Goal: Task Accomplishment & Management: Manage account settings

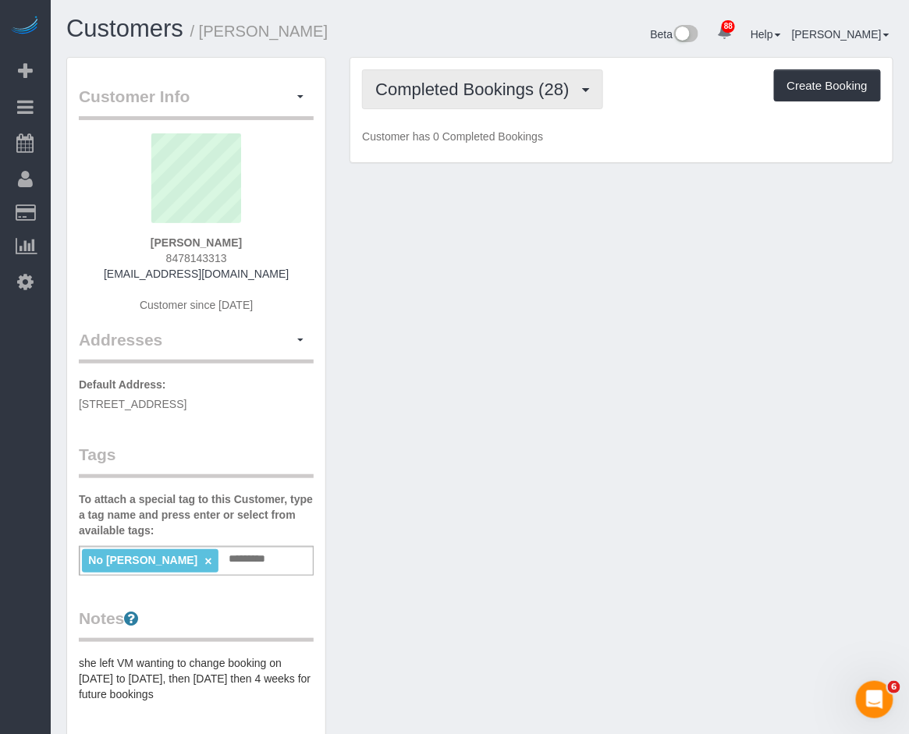
click at [433, 98] on button "Completed Bookings (28)" at bounding box center [482, 89] width 240 height 40
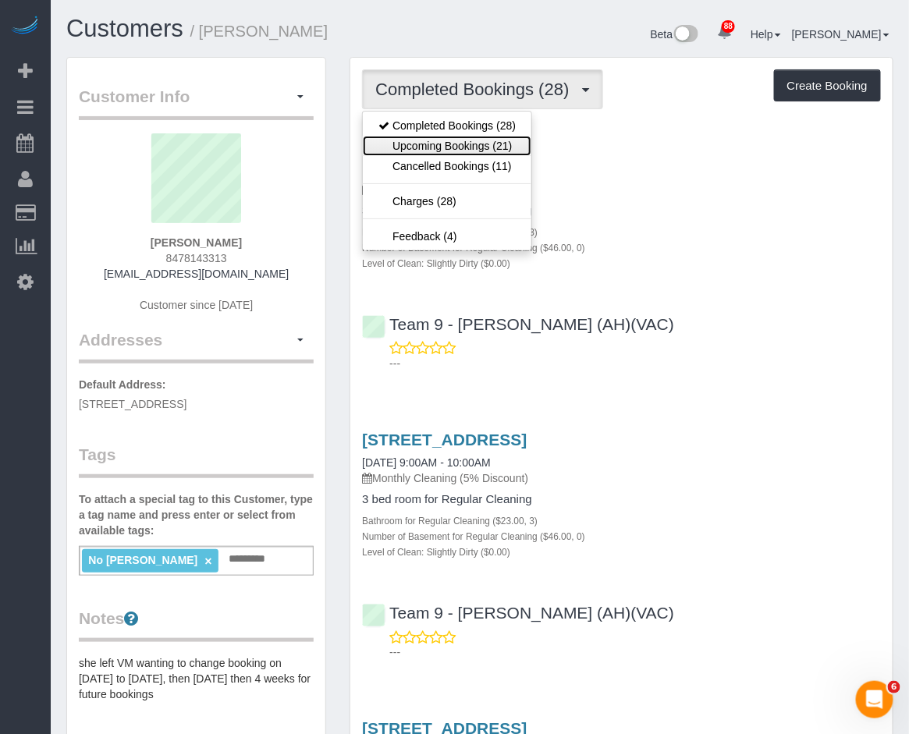
click at [438, 143] on link "Upcoming Bookings (21)" at bounding box center [447, 146] width 169 height 20
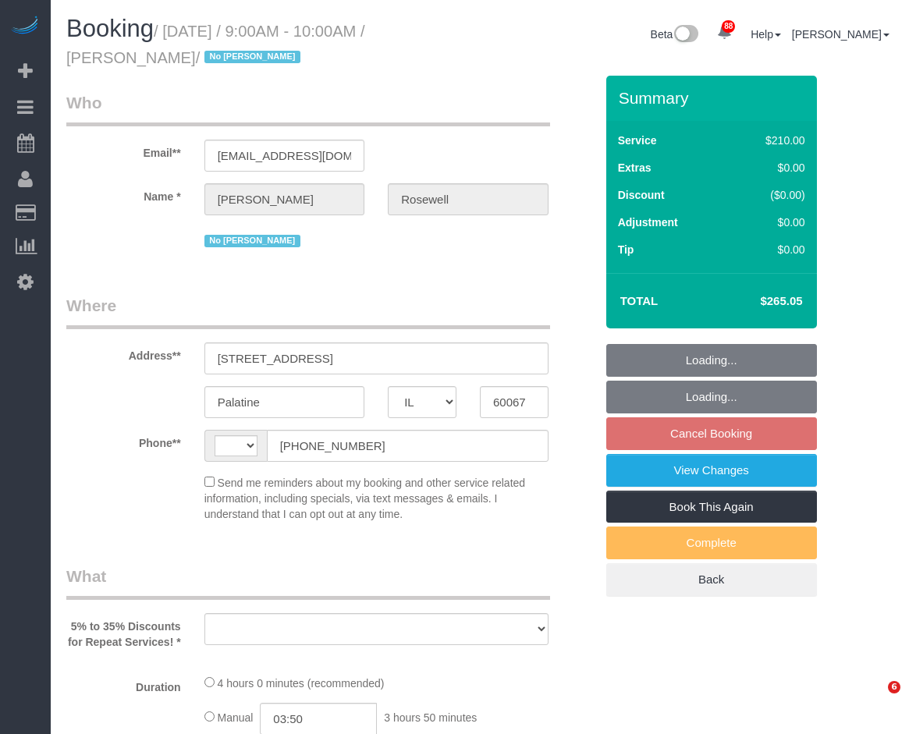
select select "IL"
select select "string:US"
select select "object:564"
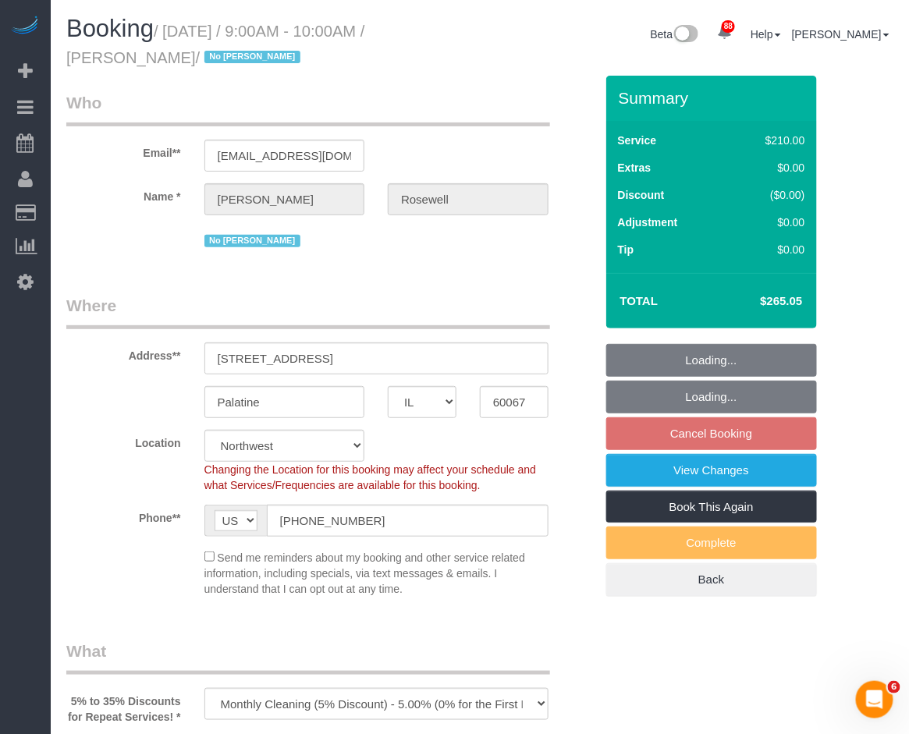
select select "512"
select select "3"
select select "number:1"
select select "number:65"
select select "number:139"
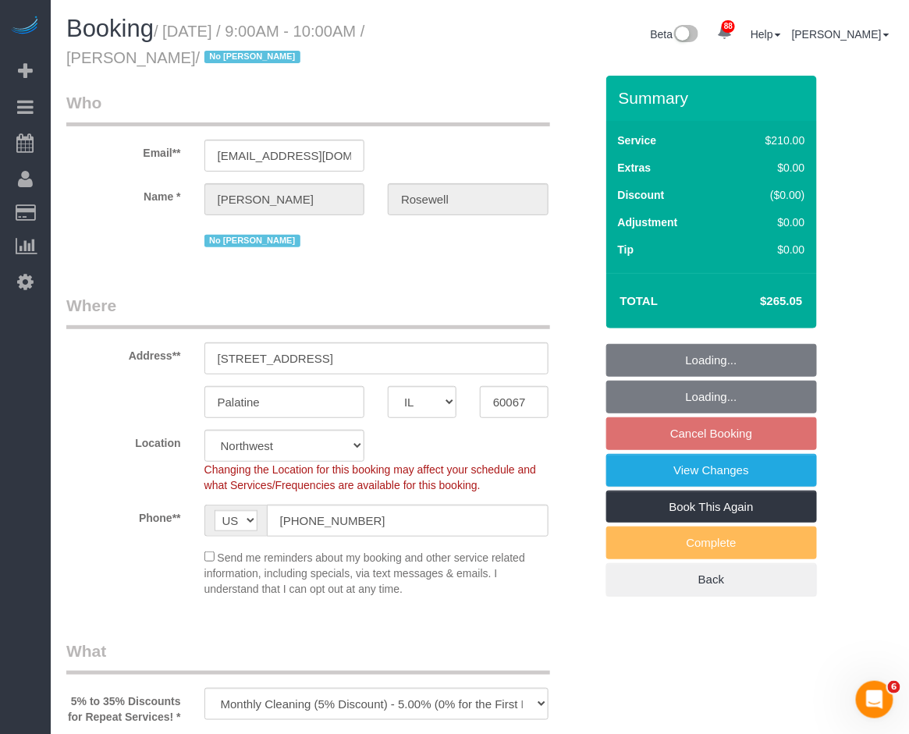
select select "number:107"
select select "object:1175"
select select "string:fspay-a683e29c-dc83-4e6b-81f4-fd20e9c5372a"
select select "3"
drag, startPoint x: 762, startPoint y: 297, endPoint x: 800, endPoint y: 297, distance: 37.4
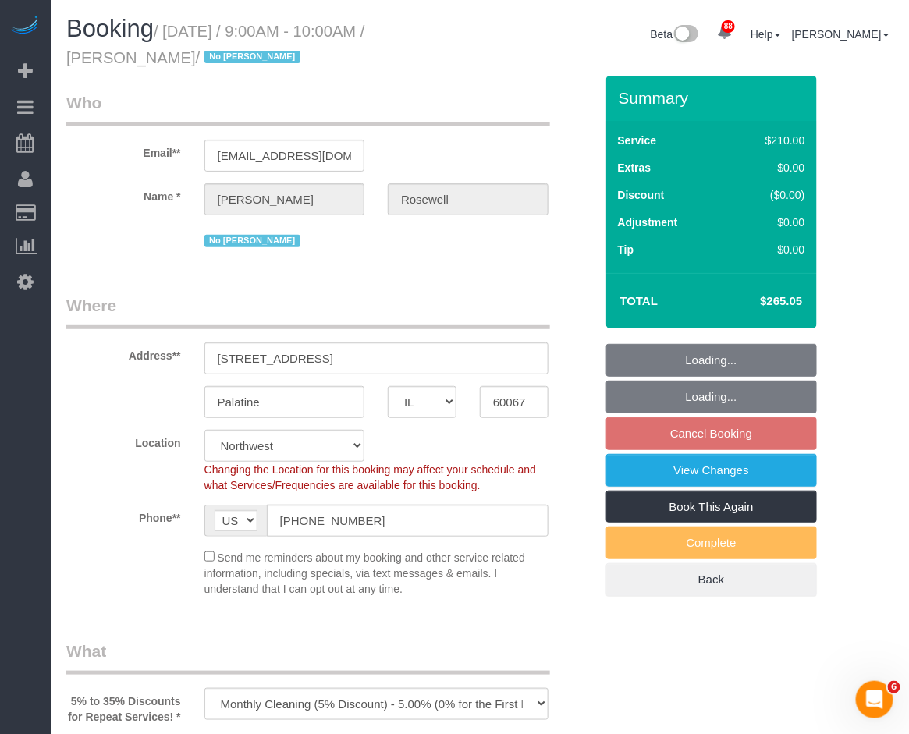
click at [800, 297] on h4 "$265.05" at bounding box center [757, 301] width 89 height 13
click at [805, 303] on td "$265.05" at bounding box center [757, 301] width 101 height 39
click at [805, 299] on td "$265.05" at bounding box center [757, 301] width 101 height 39
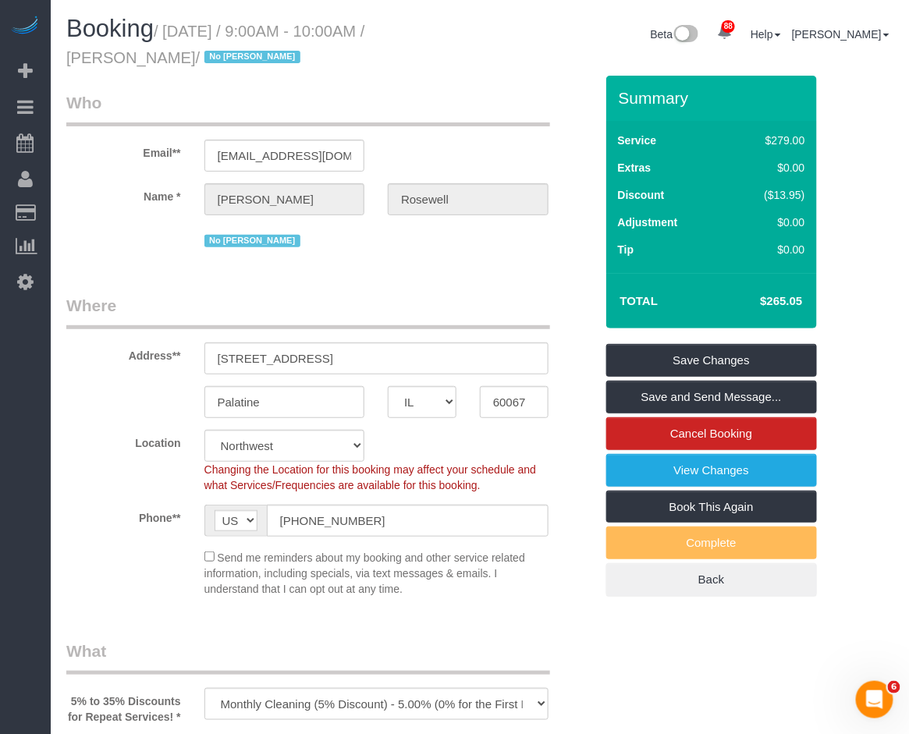
drag, startPoint x: 758, startPoint y: 295, endPoint x: 800, endPoint y: 295, distance: 41.3
click at [800, 295] on h4 "$265.05" at bounding box center [757, 301] width 89 height 13
copy h4 "$265.05"
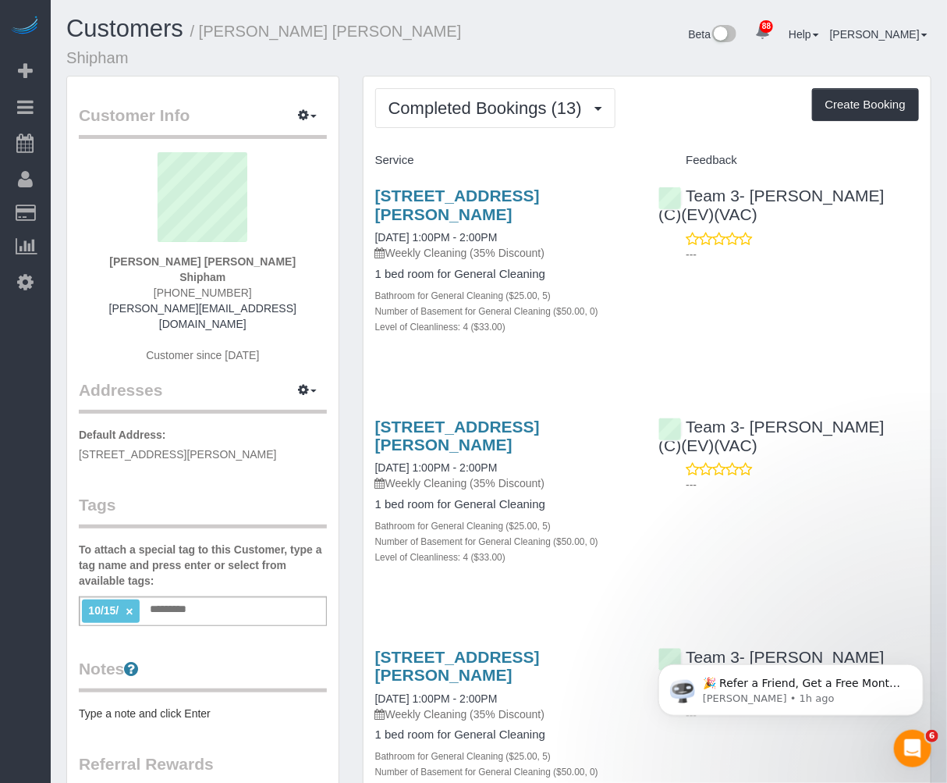
click at [107, 604] on span "10/15/" at bounding box center [103, 610] width 30 height 12
click at [133, 605] on link "×" at bounding box center [129, 611] width 7 height 13
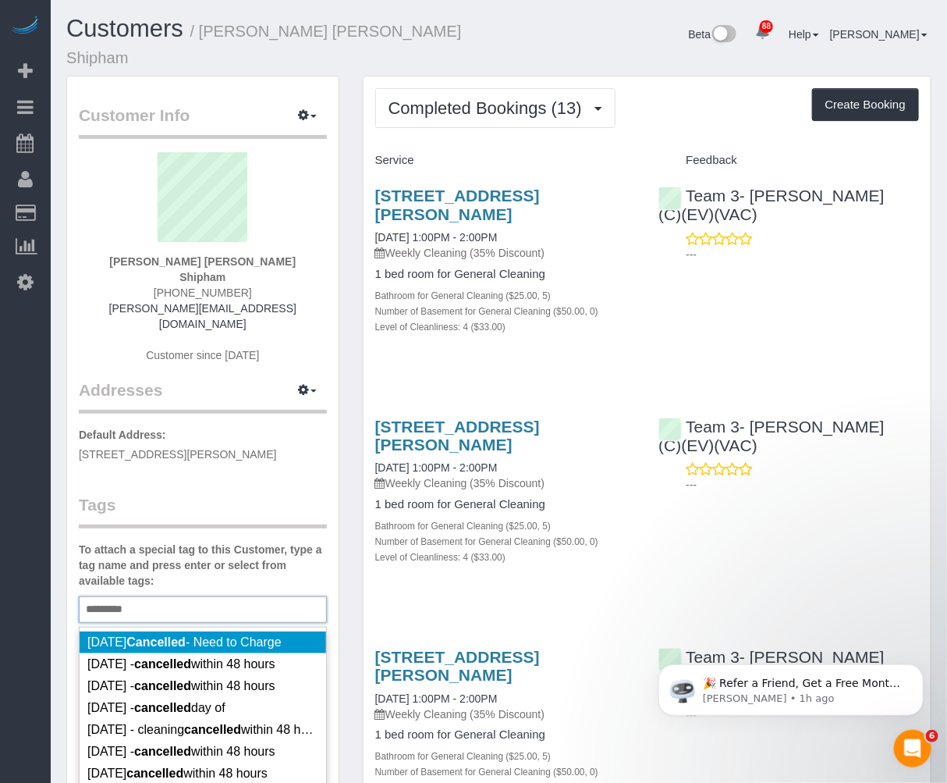
click at [86, 599] on input "*********" at bounding box center [109, 609] width 54 height 20
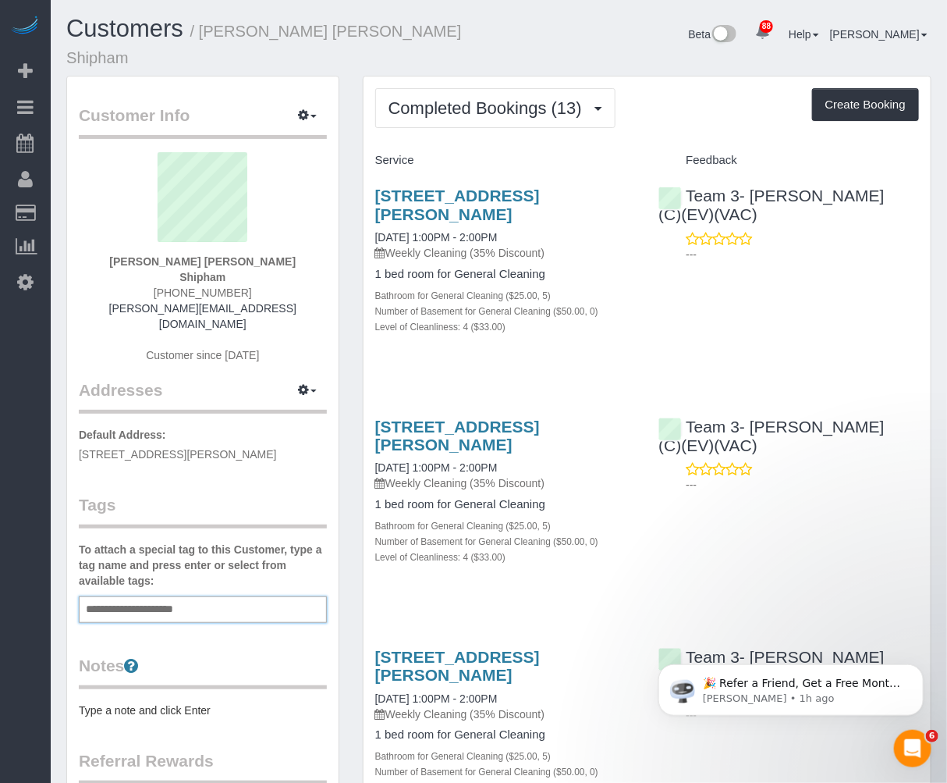
click at [252, 596] on div "**********" at bounding box center [203, 609] width 248 height 27
click at [243, 596] on div "**********" at bounding box center [203, 609] width 248 height 27
click at [208, 596] on div "**********" at bounding box center [203, 609] width 248 height 27
click at [196, 599] on input "**********" at bounding box center [142, 609] width 120 height 20
click at [201, 599] on input "**********" at bounding box center [142, 609] width 120 height 20
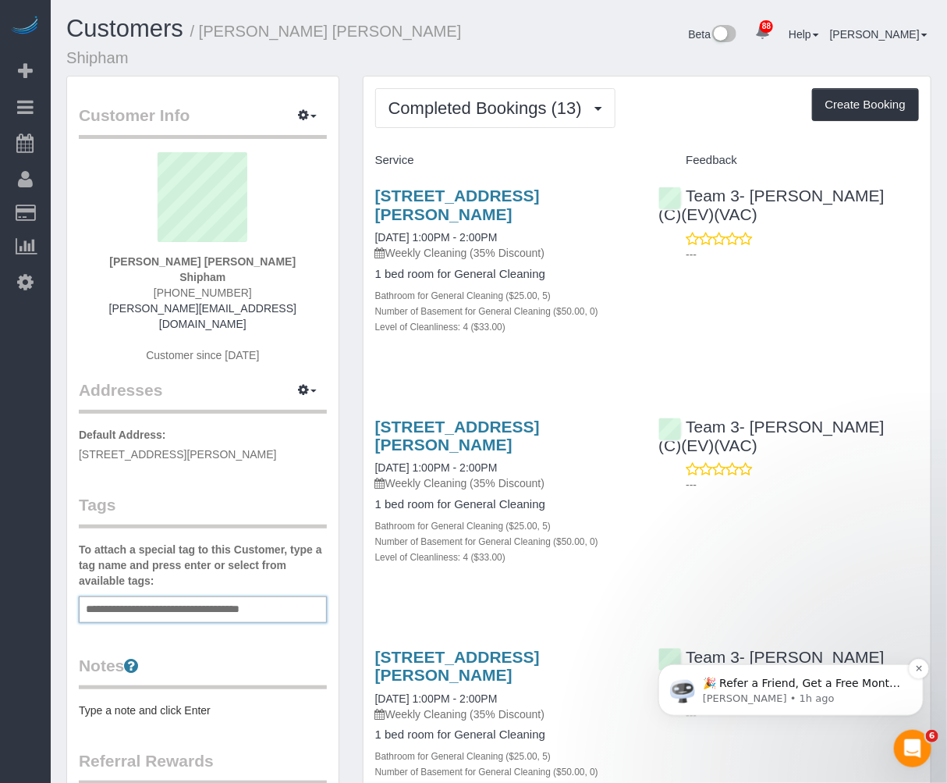
type input "**********"
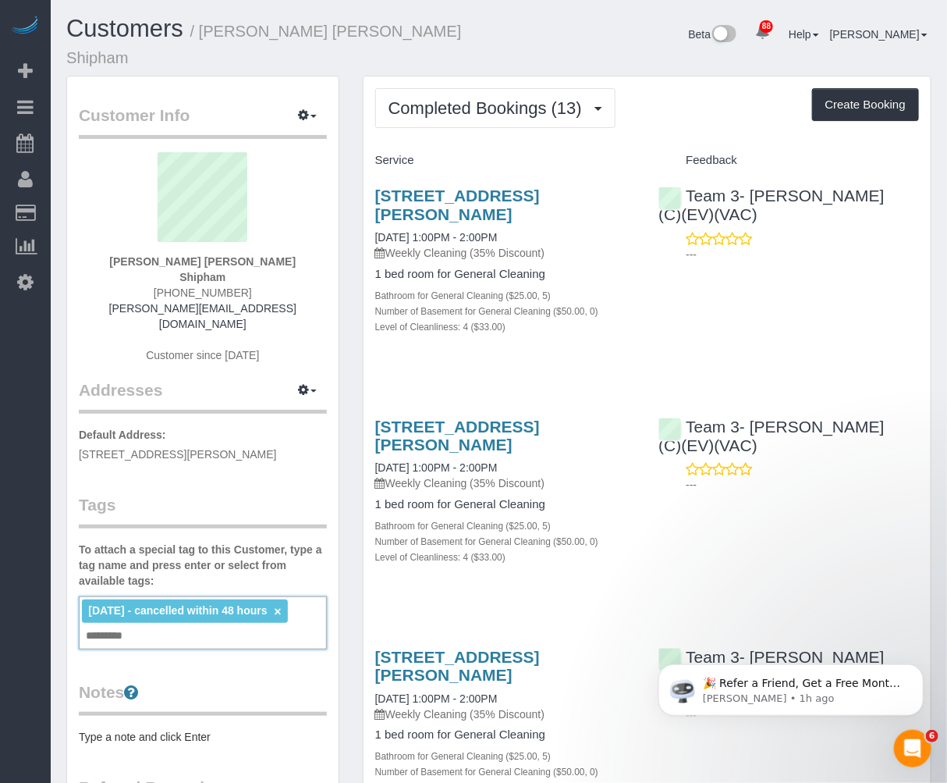
click at [189, 596] on div "10/15/2025 - cancelled within 48 hours × Add a tag" at bounding box center [203, 622] width 248 height 53
drag, startPoint x: 482, startPoint y: 84, endPoint x: 486, endPoint y: 92, distance: 8.7
click at [482, 98] on span "Completed Bookings (13)" at bounding box center [489, 108] width 201 height 20
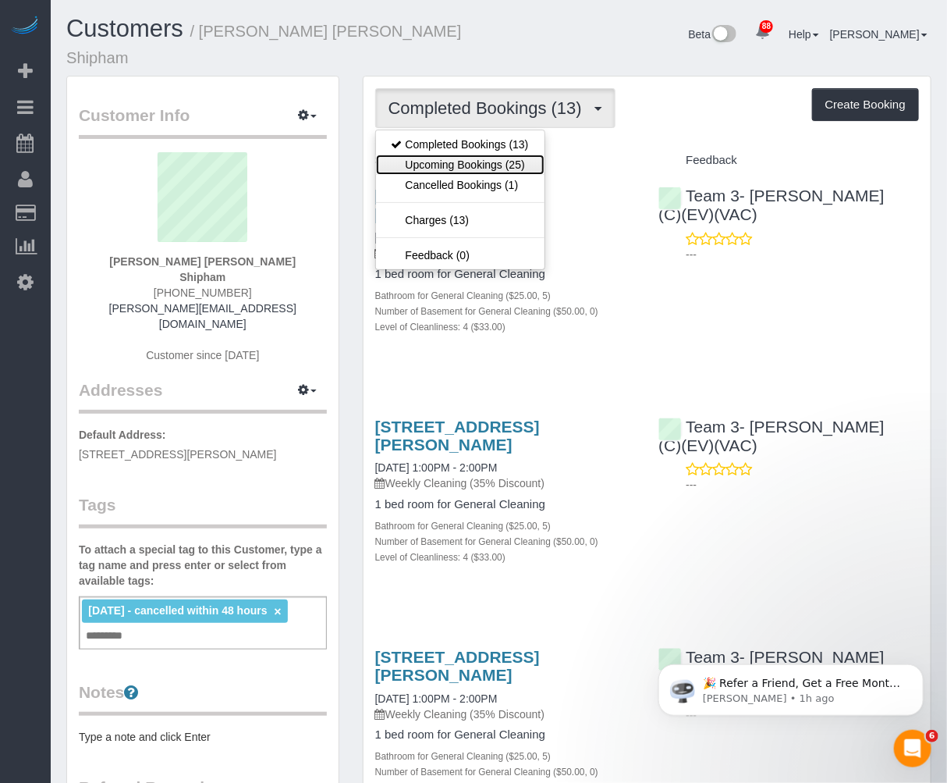
click at [508, 154] on link "Upcoming Bookings (25)" at bounding box center [460, 164] width 169 height 20
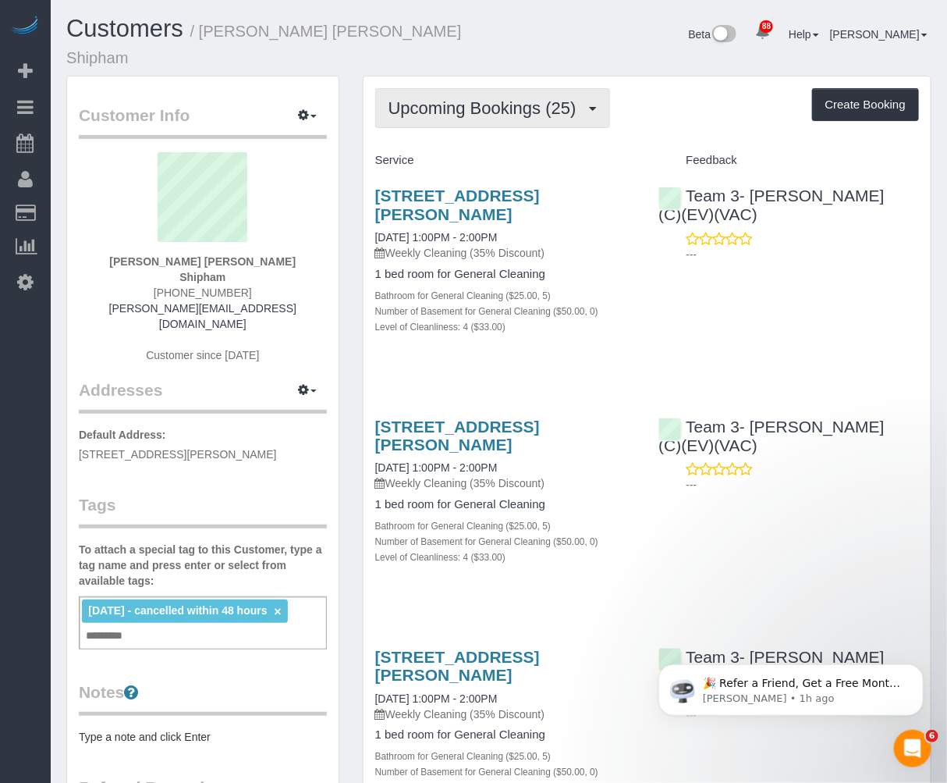
click at [462, 98] on span "Upcoming Bookings (25)" at bounding box center [487, 108] width 196 height 20
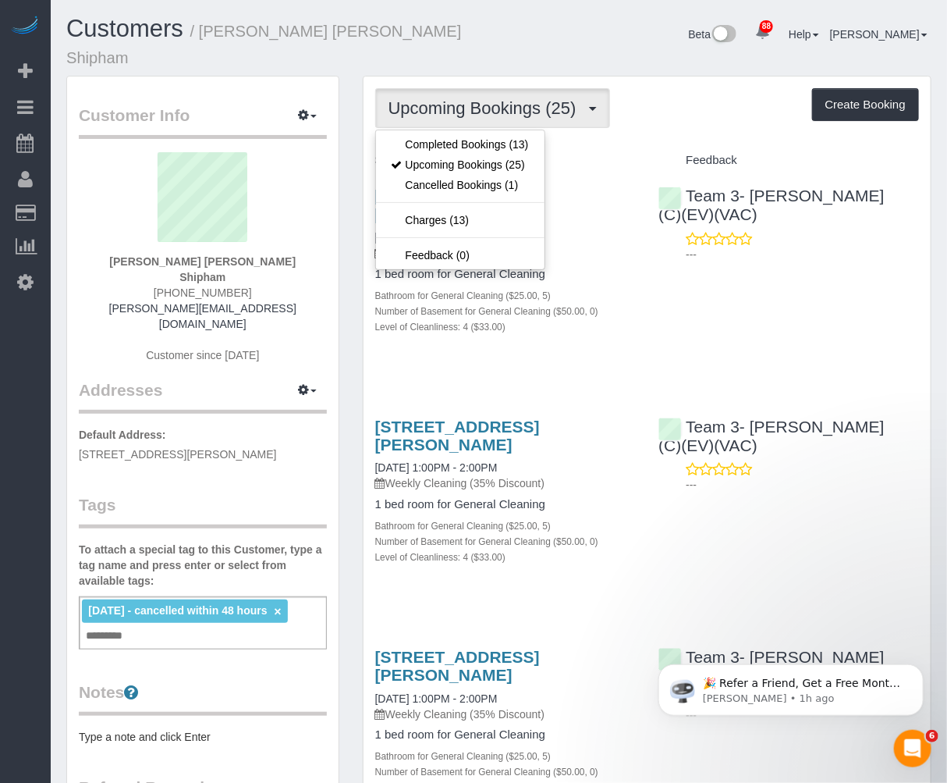
click at [710, 99] on div "Upcoming Bookings (25) Completed Bookings (13) Upcoming Bookings (25) Cancelled…" at bounding box center [647, 108] width 544 height 40
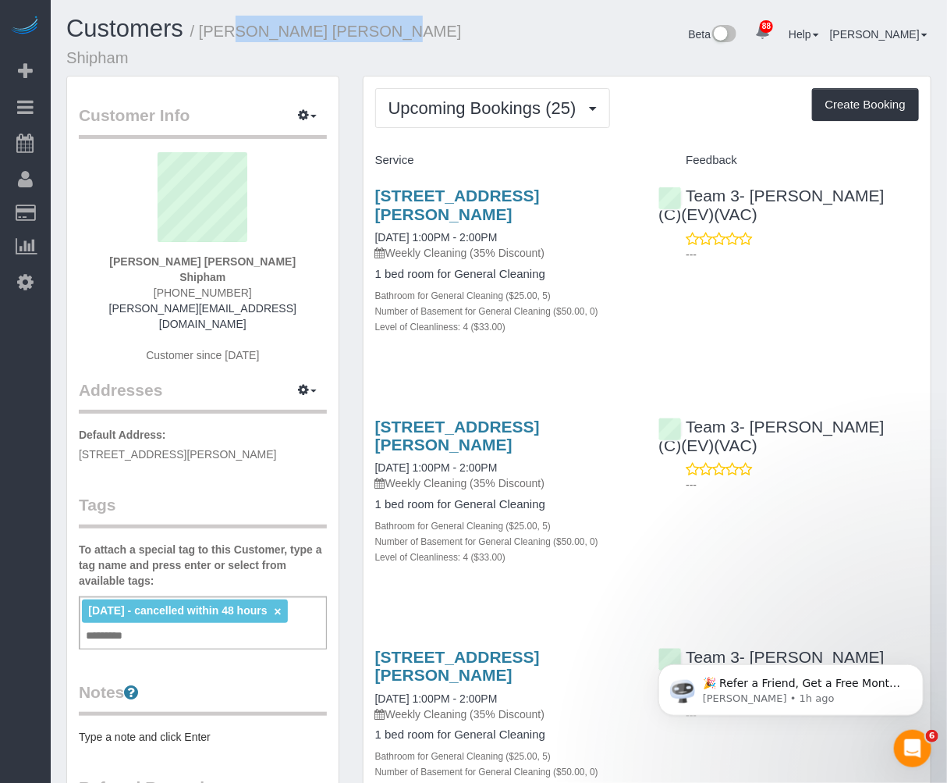
drag, startPoint x: 369, startPoint y: 27, endPoint x: 206, endPoint y: 42, distance: 163.8
click at [206, 42] on div "Customers / Katie Harry Shipham" at bounding box center [277, 46] width 445 height 60
